Goal: Task Accomplishment & Management: Use online tool/utility

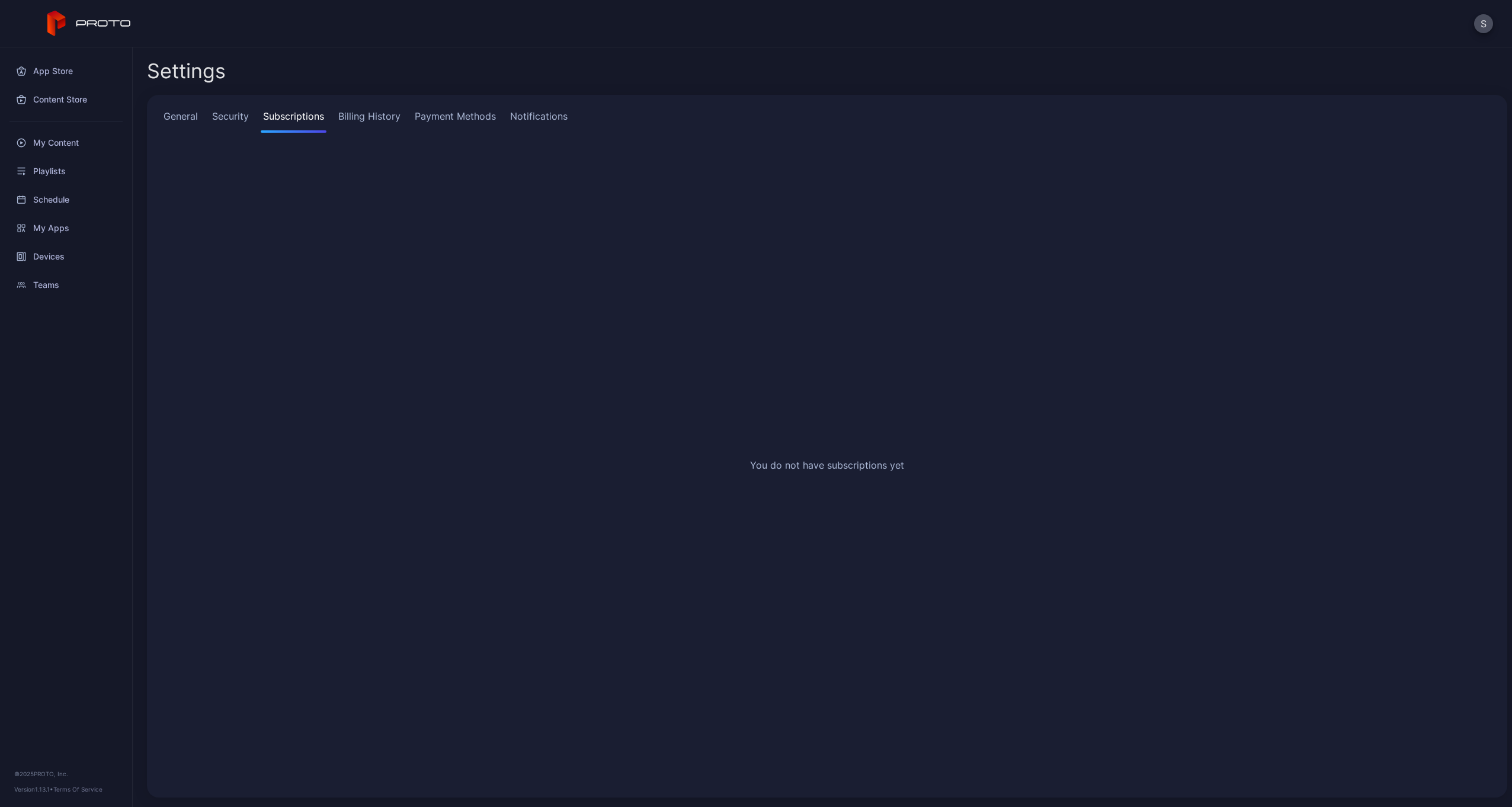
click at [179, 118] on link "General" at bounding box center [180, 121] width 39 height 24
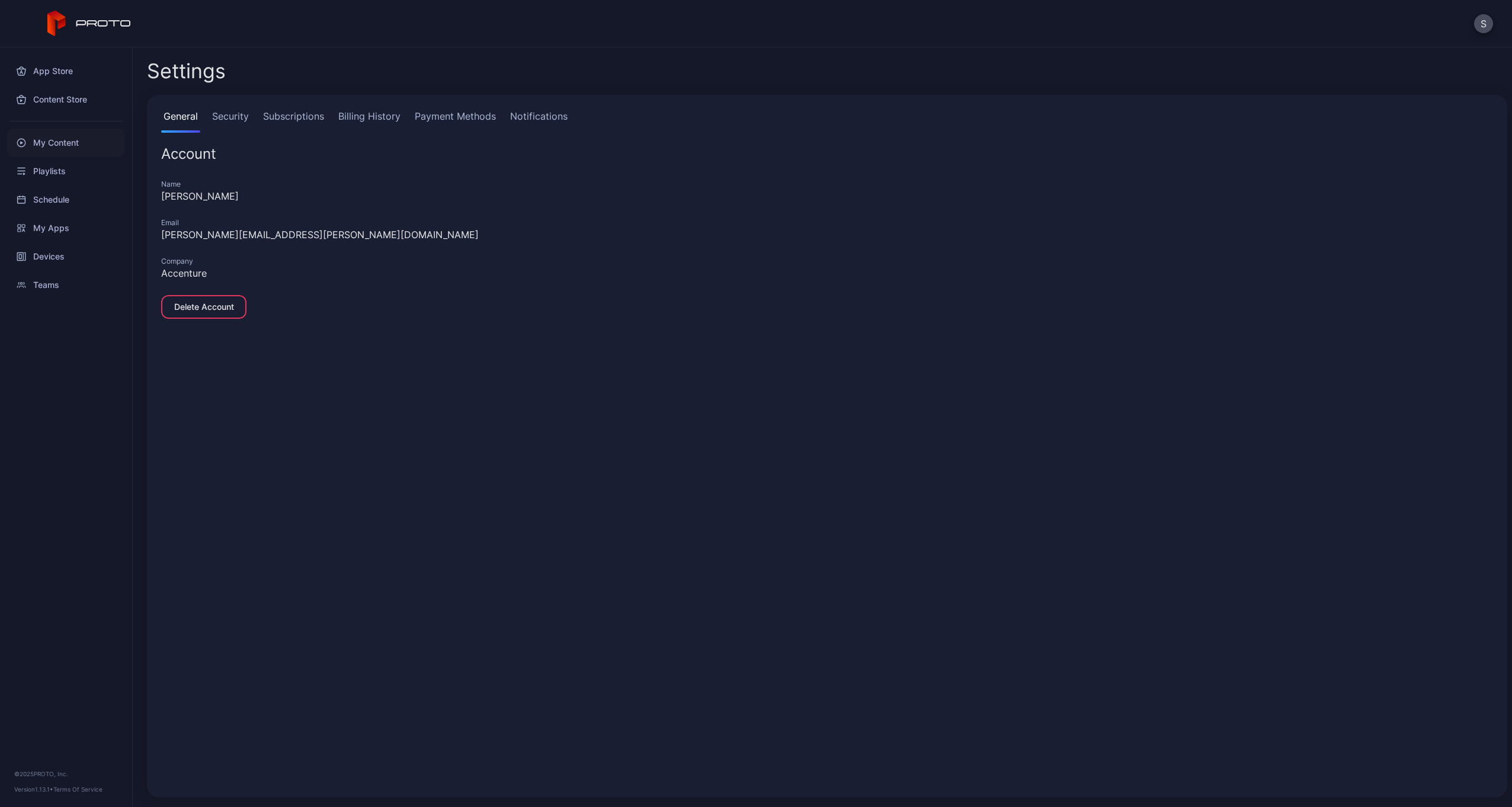
click at [53, 144] on div "My Content" at bounding box center [66, 142] width 118 height 29
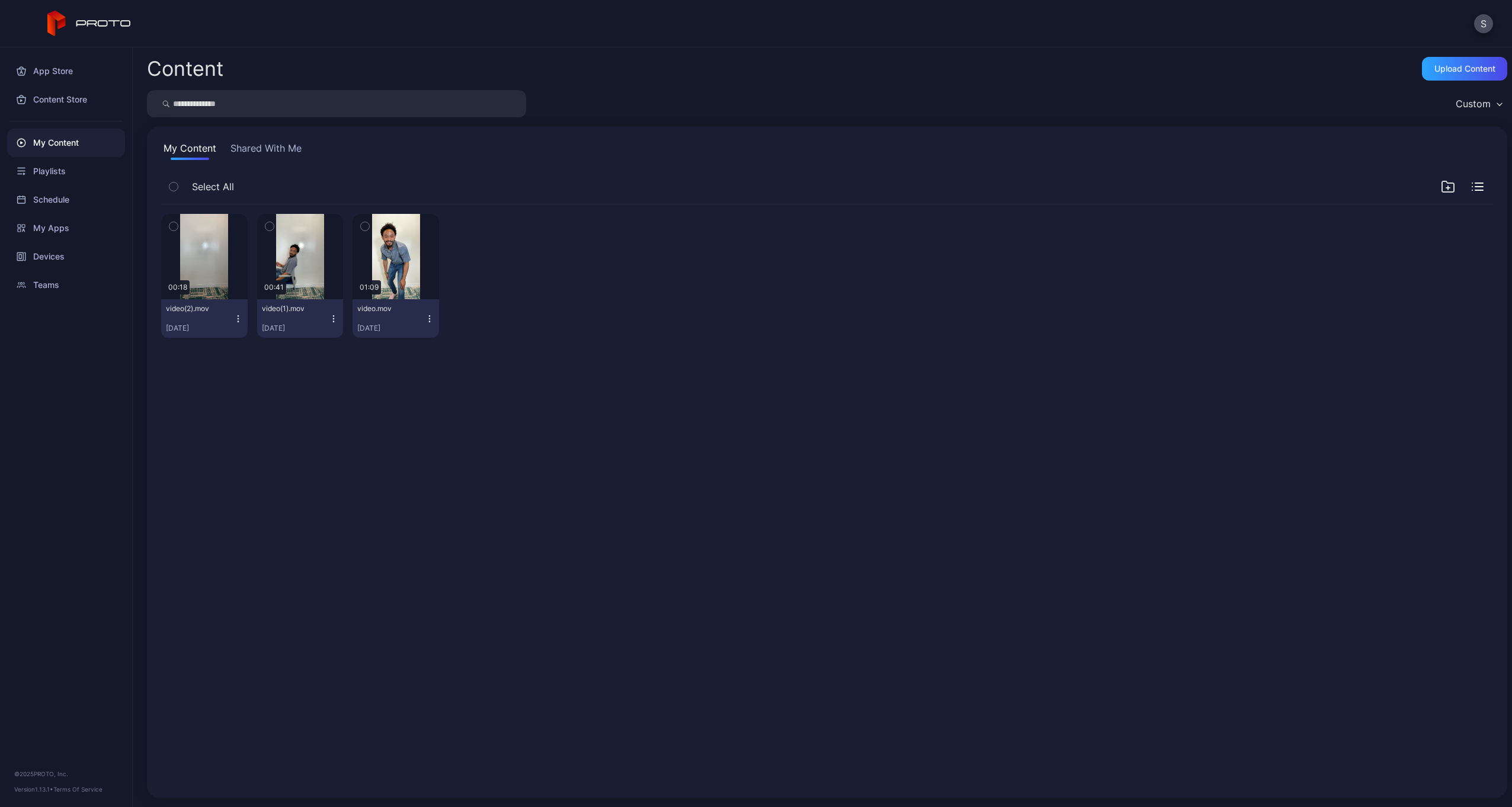
click at [250, 145] on button "Shared With Me" at bounding box center [266, 150] width 76 height 19
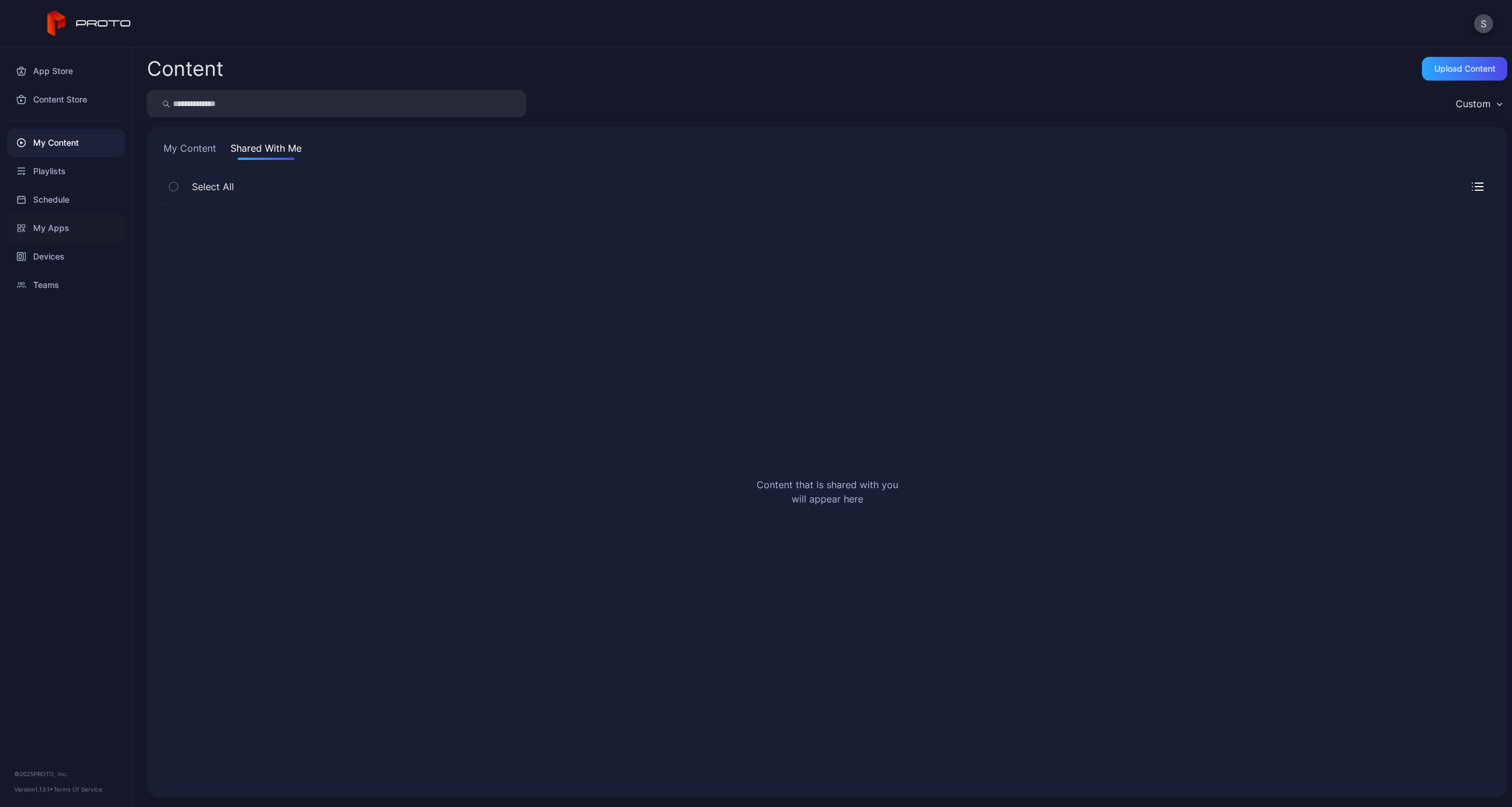
click at [49, 227] on div "My Apps" at bounding box center [66, 228] width 118 height 29
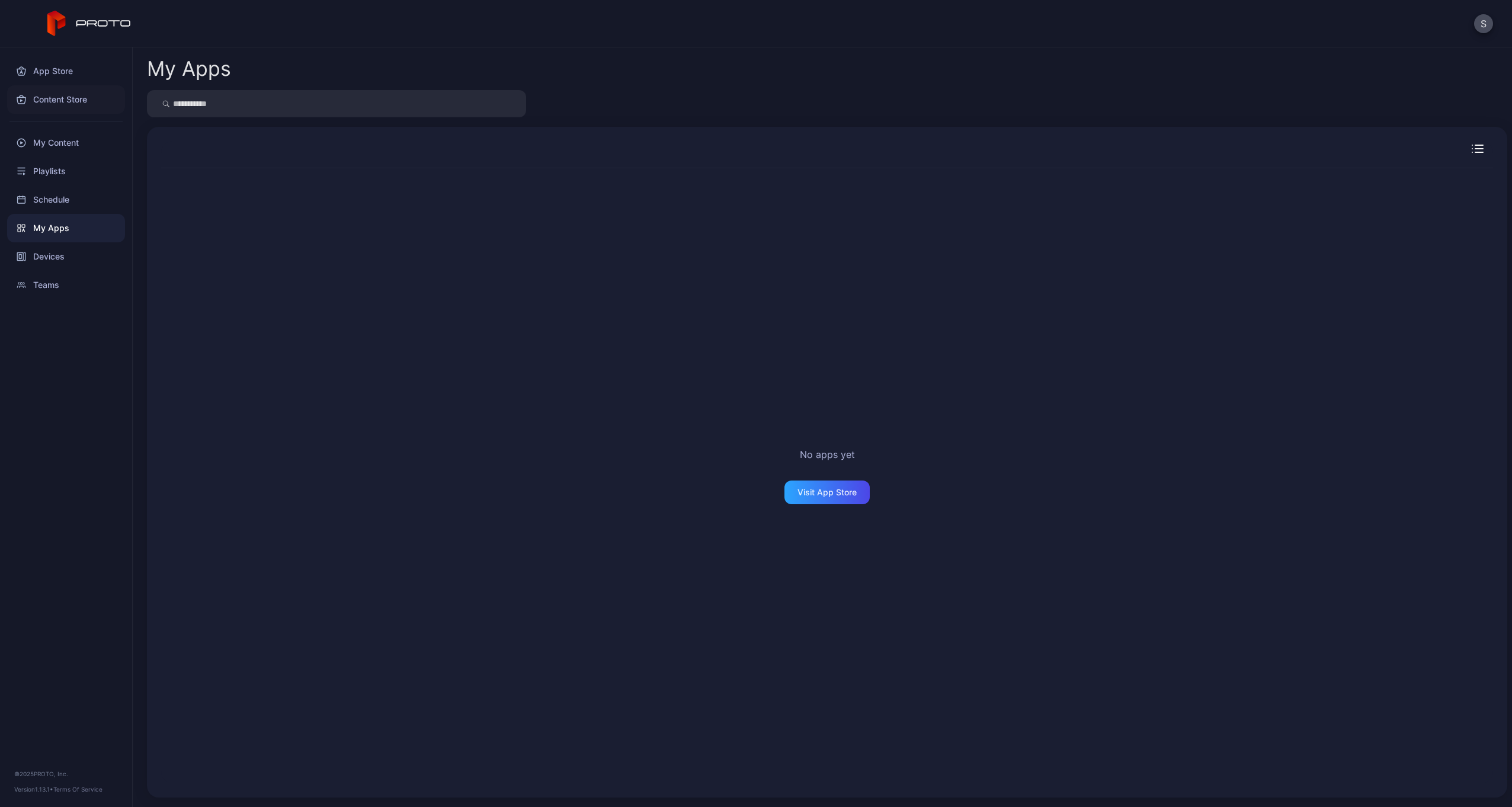
click at [74, 100] on div "Content Store" at bounding box center [66, 99] width 118 height 29
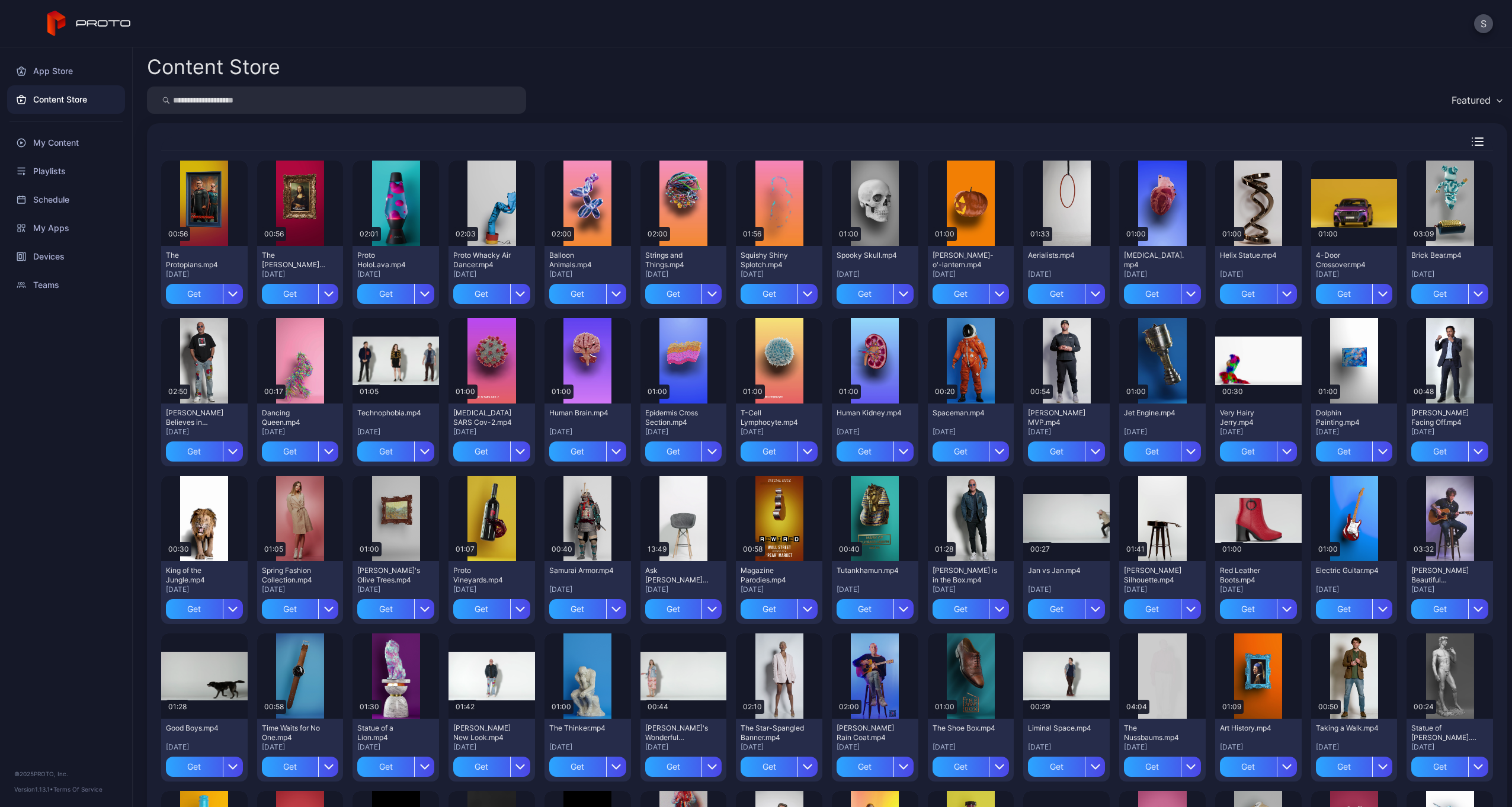
click at [218, 109] on input "search" at bounding box center [336, 100] width 379 height 27
click at [48, 170] on div "Playlists" at bounding box center [66, 171] width 118 height 29
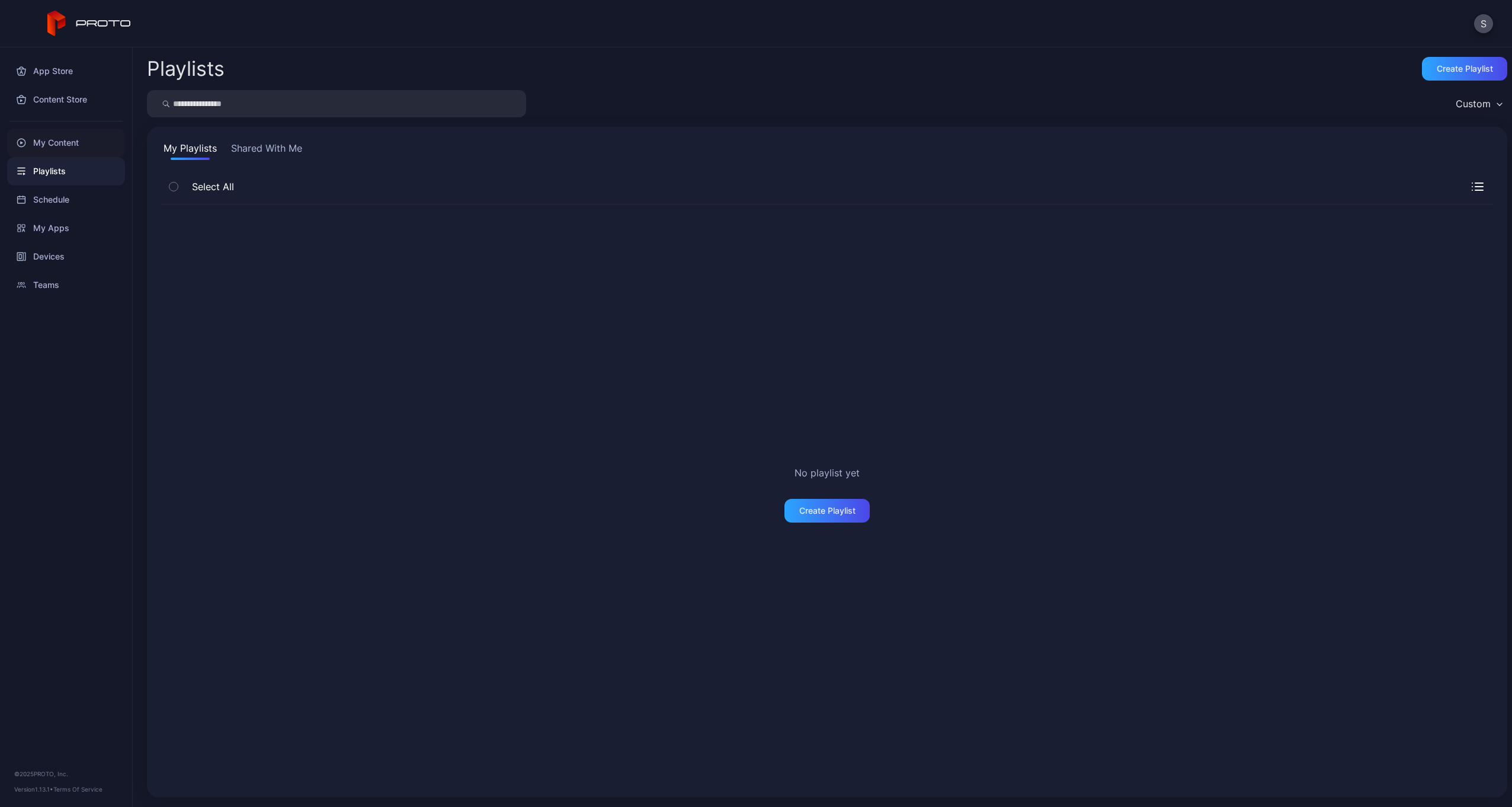
click at [51, 139] on div "My Content" at bounding box center [66, 142] width 118 height 29
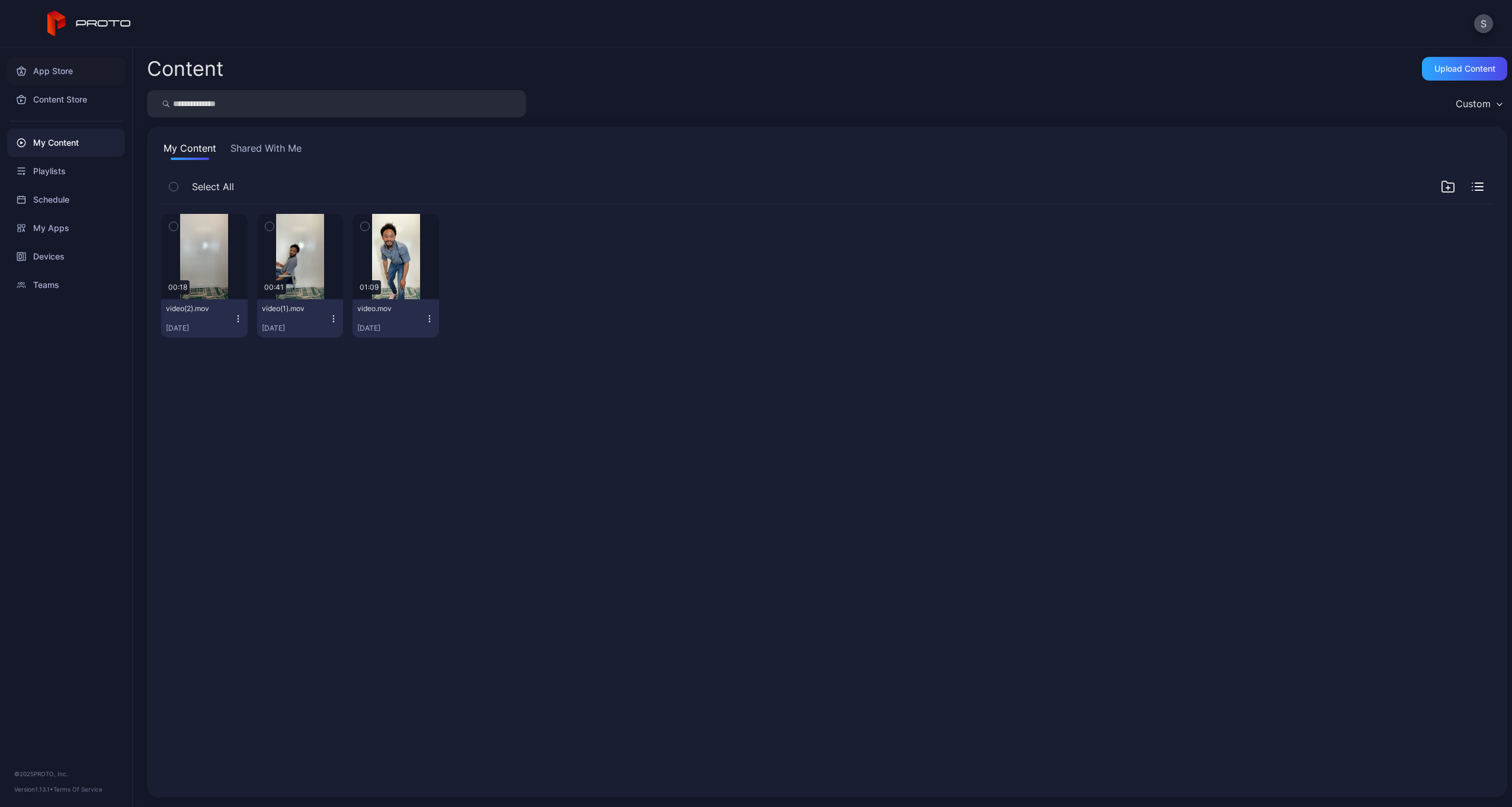
click at [54, 70] on div "App Store" at bounding box center [66, 71] width 118 height 29
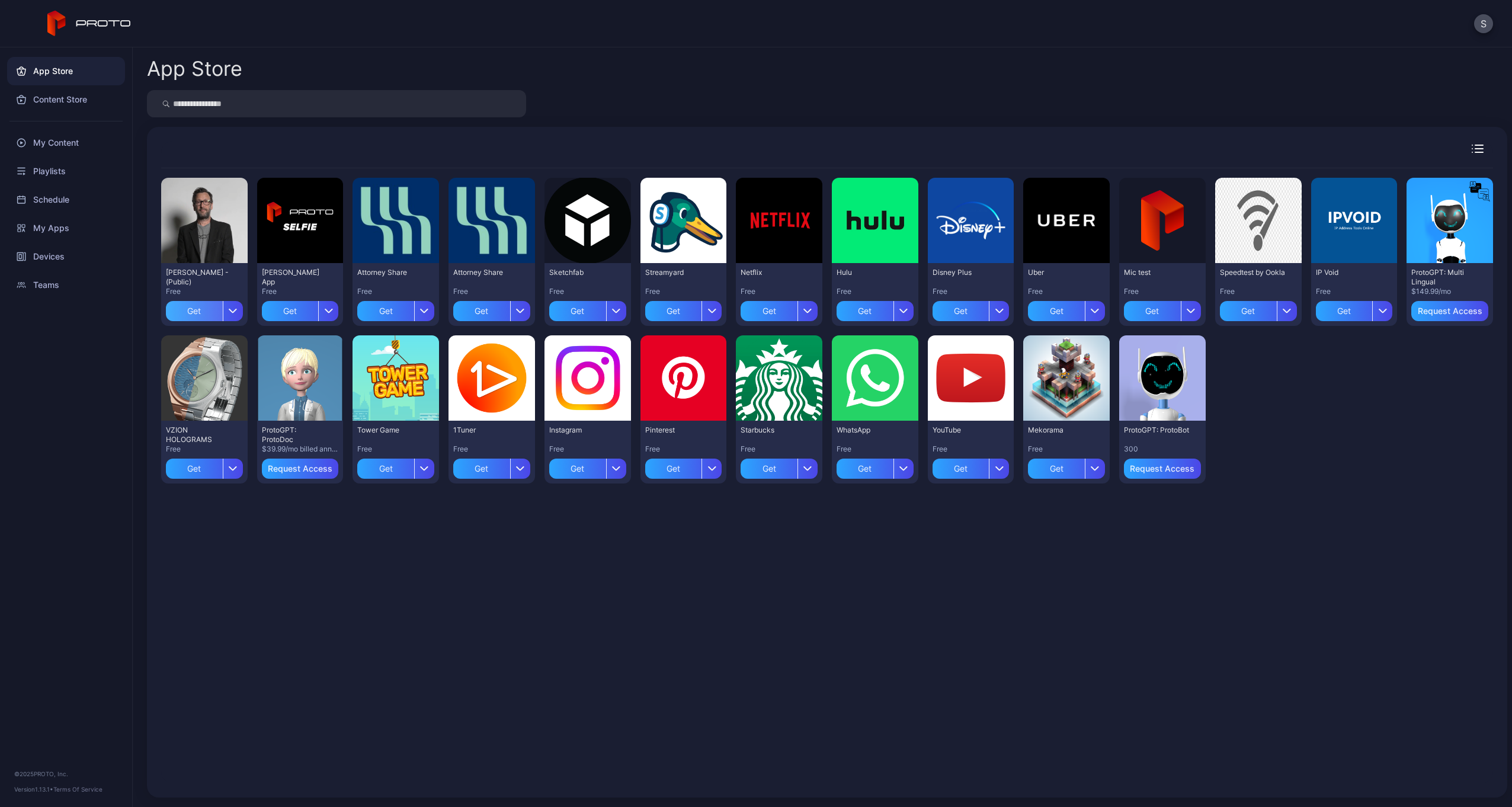
click at [190, 309] on div "Get" at bounding box center [195, 311] width 57 height 20
click at [55, 227] on div "My Apps" at bounding box center [66, 228] width 118 height 29
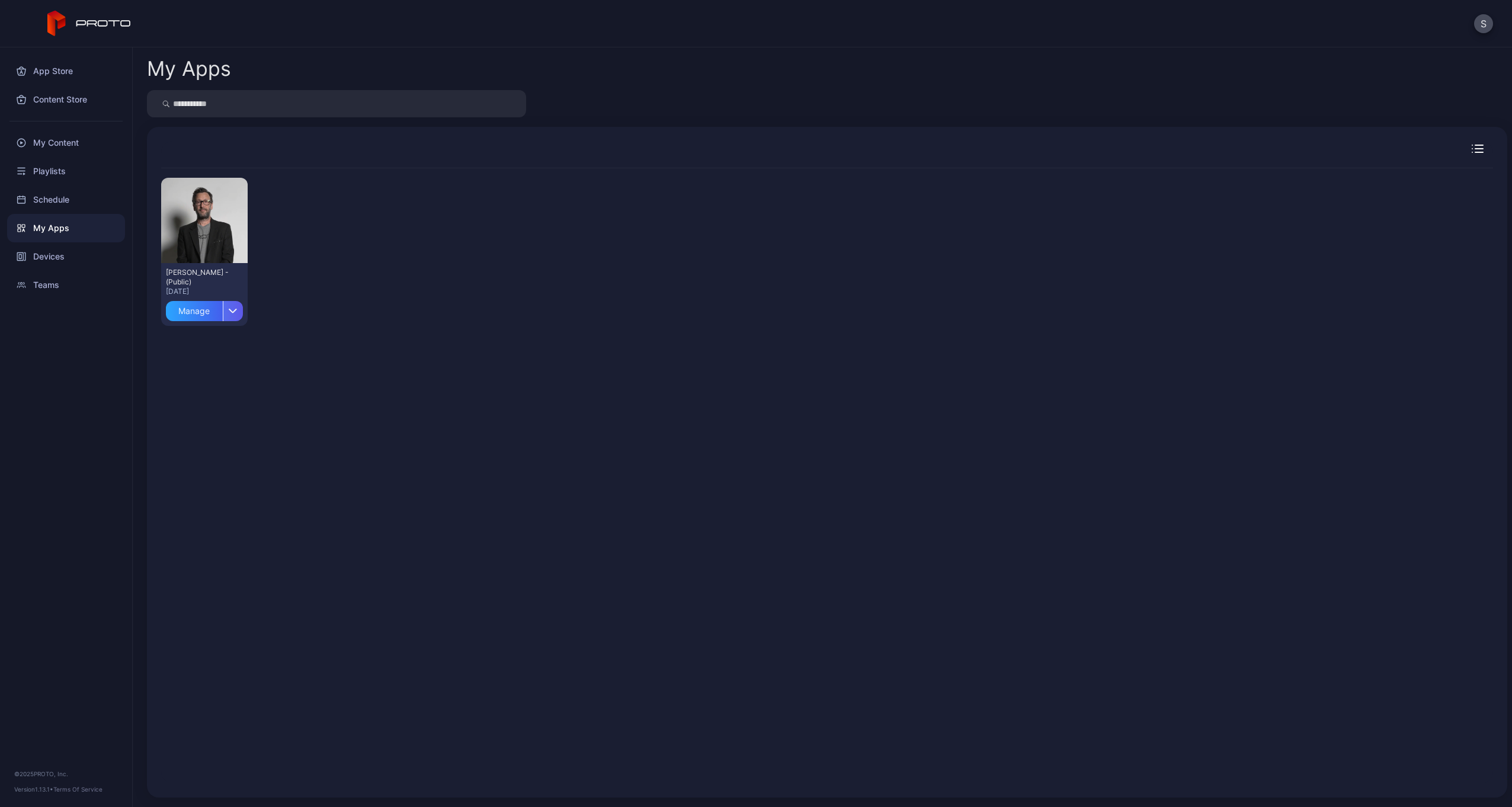
click at [231, 310] on icon "button" at bounding box center [233, 310] width 9 height 5
click at [177, 342] on button "Install" at bounding box center [204, 346] width 101 height 38
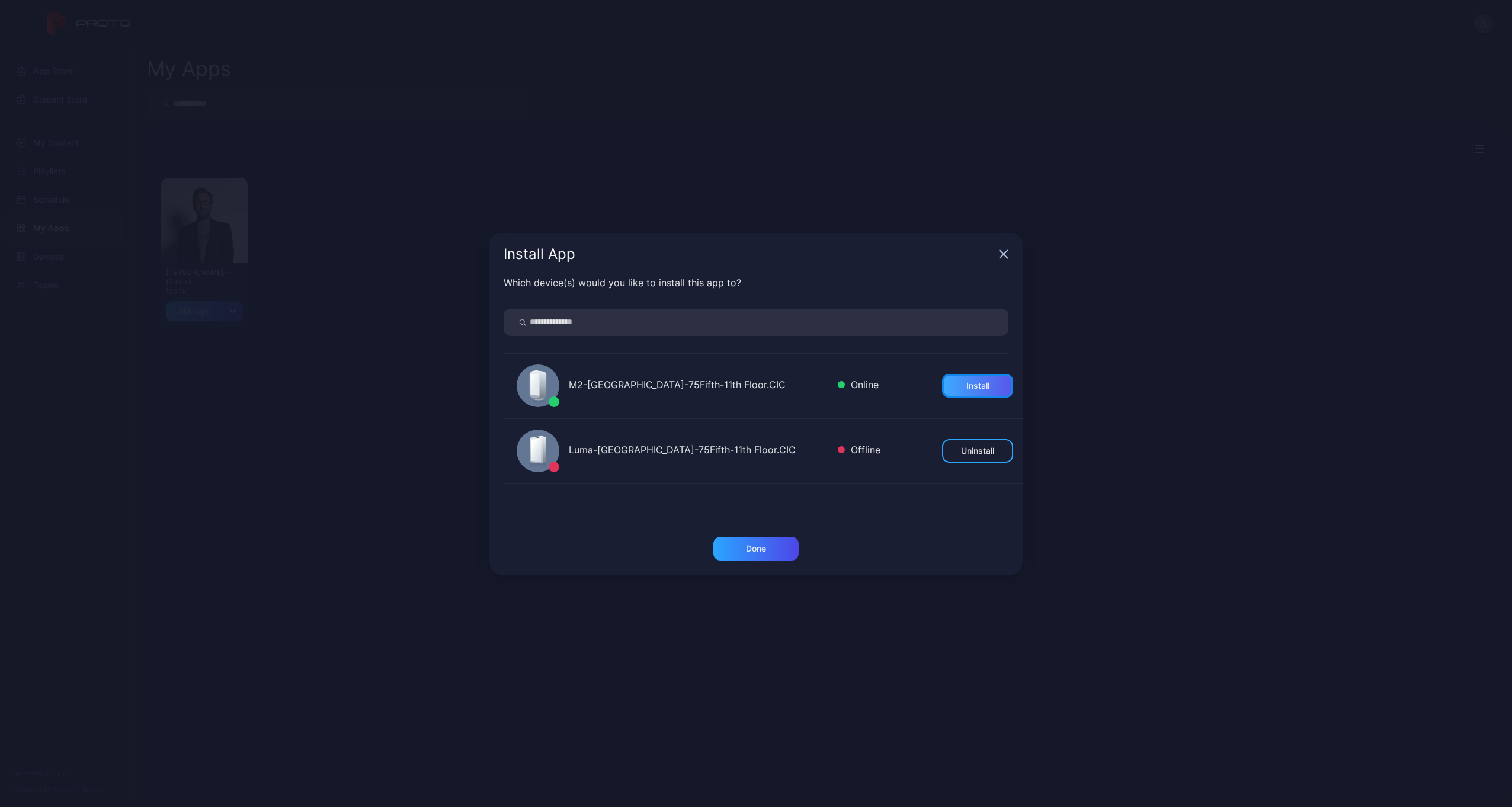
click at [966, 382] on div "Install" at bounding box center [978, 386] width 23 height 9
click at [748, 547] on div "Done" at bounding box center [756, 548] width 20 height 9
